Goal: Information Seeking & Learning: Find specific fact

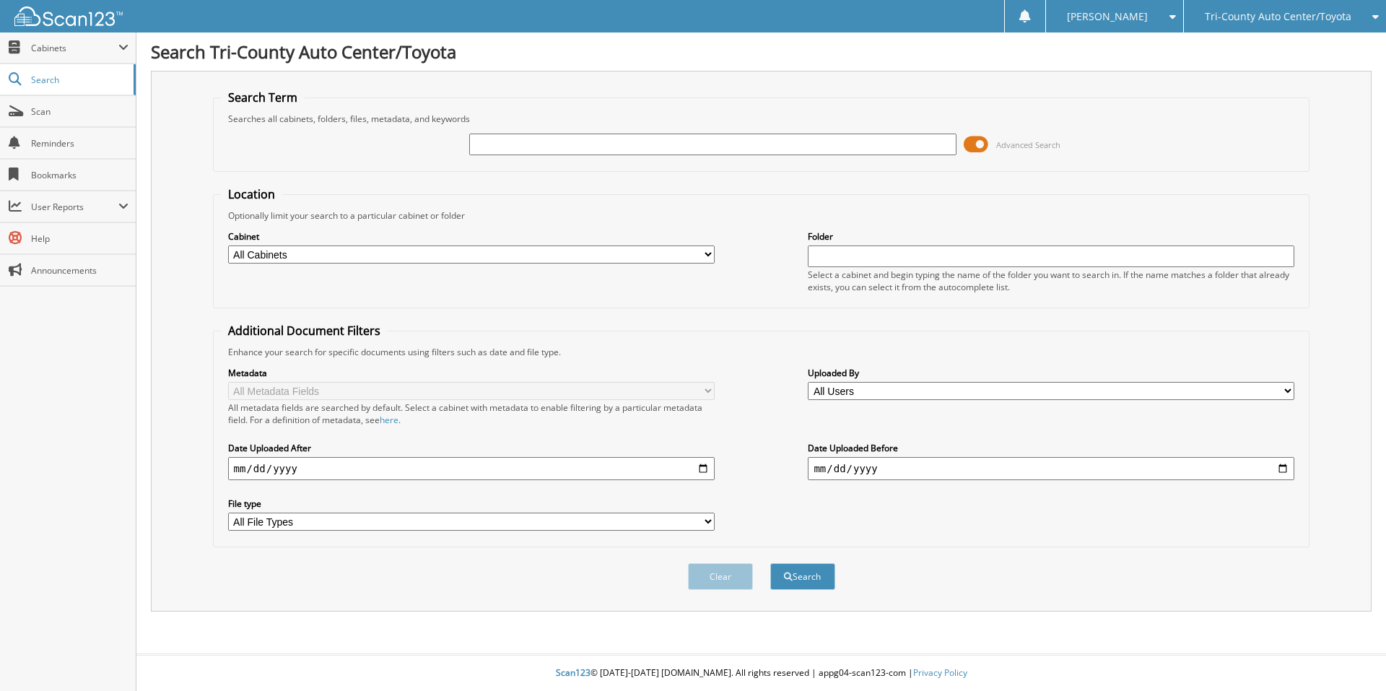
click at [496, 144] on input "text" at bounding box center [712, 145] width 486 height 22
type input "[PERSON_NAME]"
click at [770, 563] on button "Search" at bounding box center [802, 576] width 65 height 27
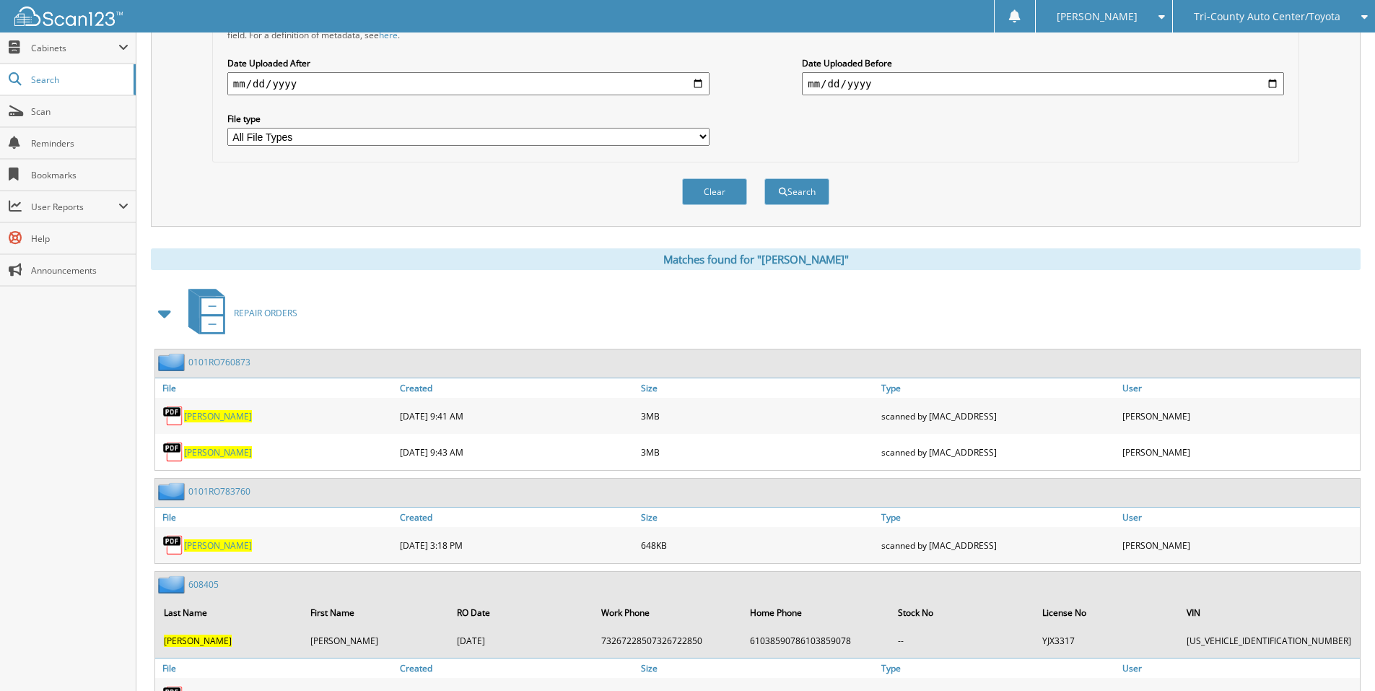
click at [165, 309] on span at bounding box center [165, 313] width 20 height 26
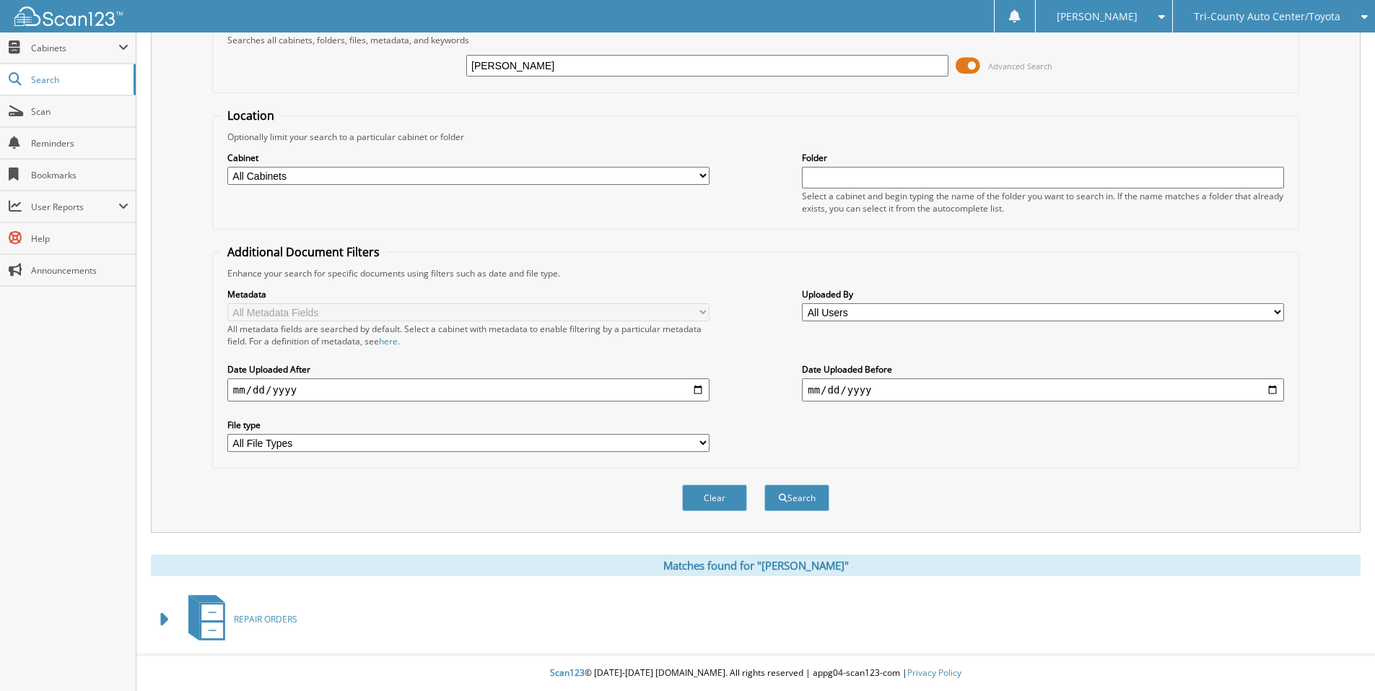
click at [157, 616] on span at bounding box center [165, 619] width 20 height 26
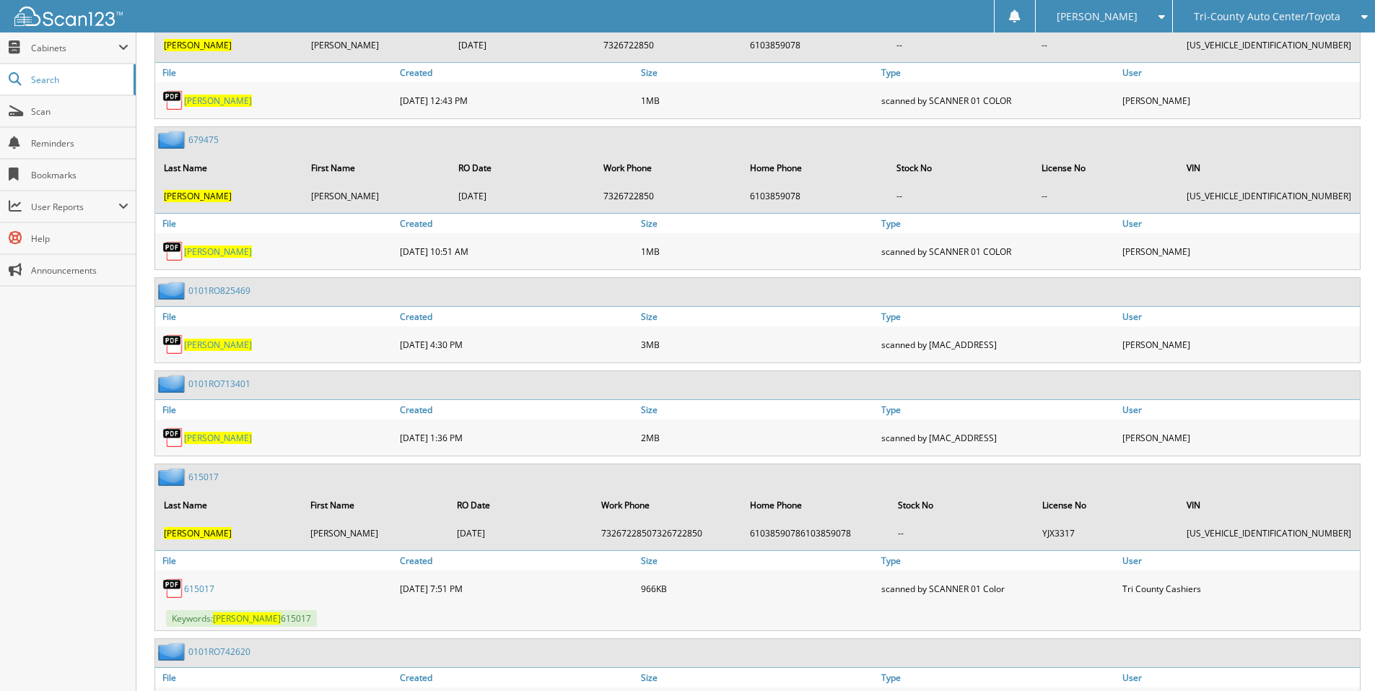
scroll to position [1407, 0]
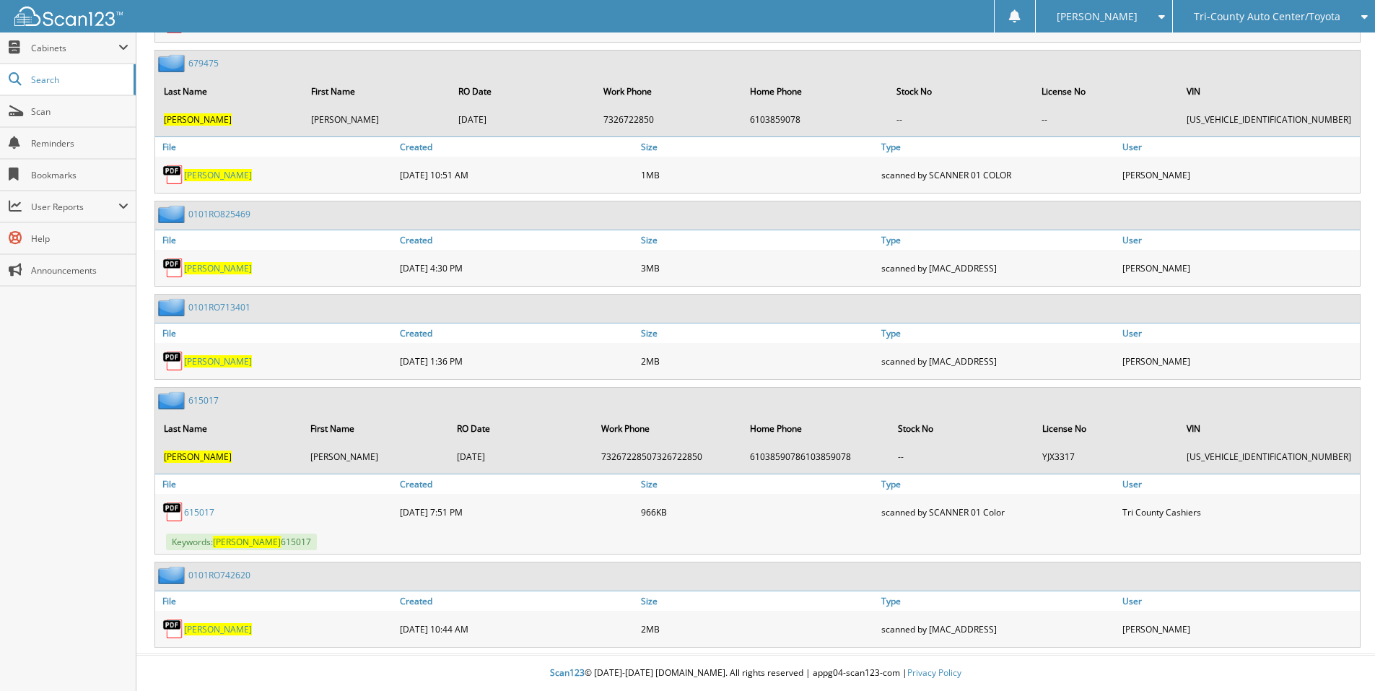
click at [198, 359] on span "[PERSON_NAME]" at bounding box center [218, 361] width 68 height 12
